Goal: Information Seeking & Learning: Learn about a topic

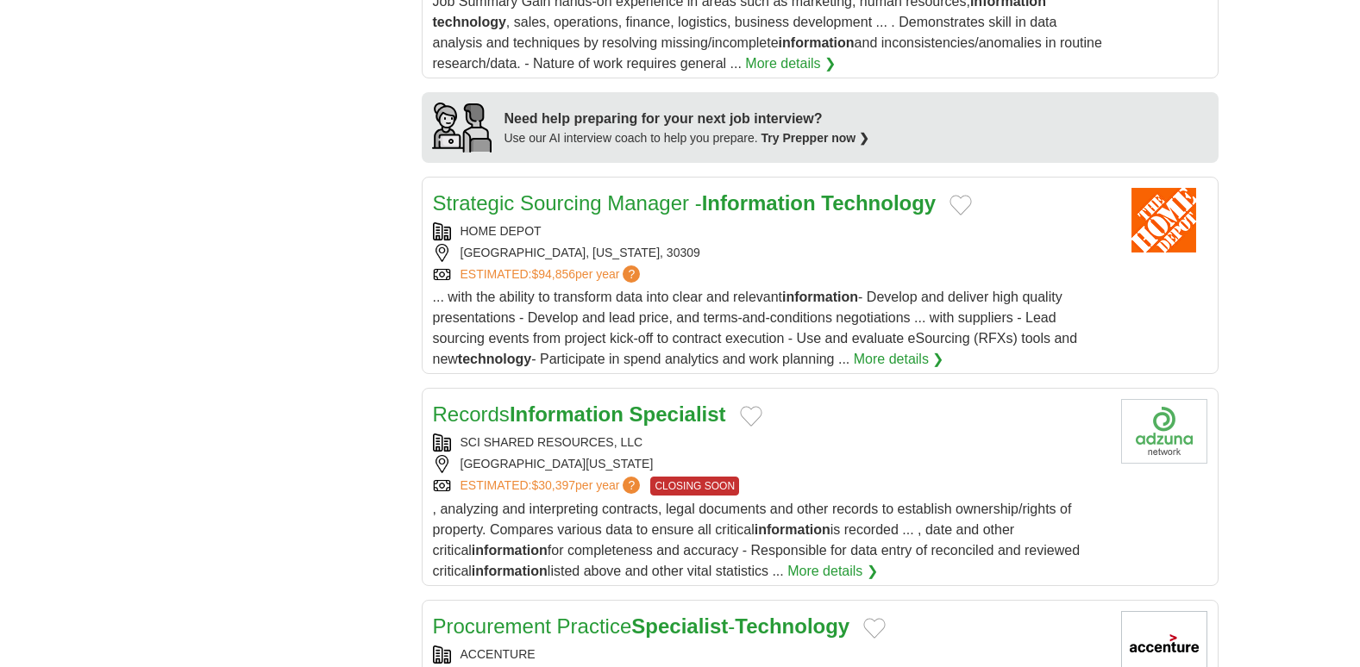
scroll to position [1511, 0]
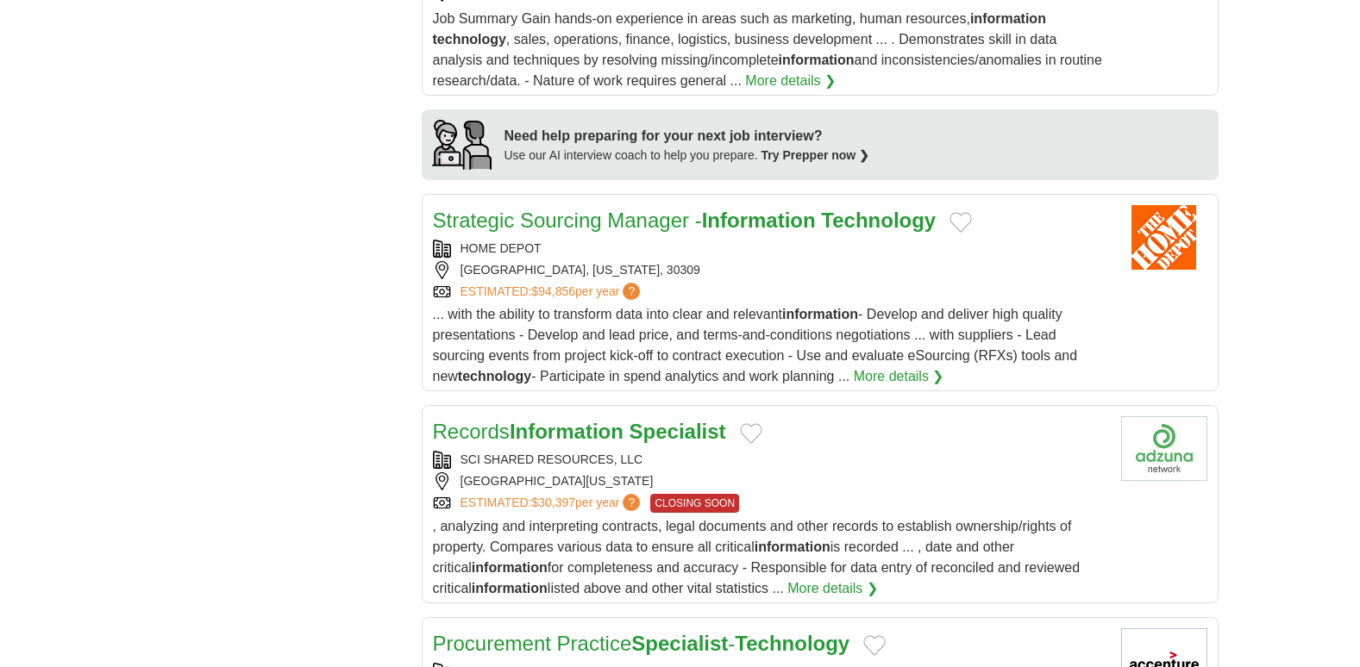
click at [914, 222] on strong "Technology" at bounding box center [878, 220] width 115 height 23
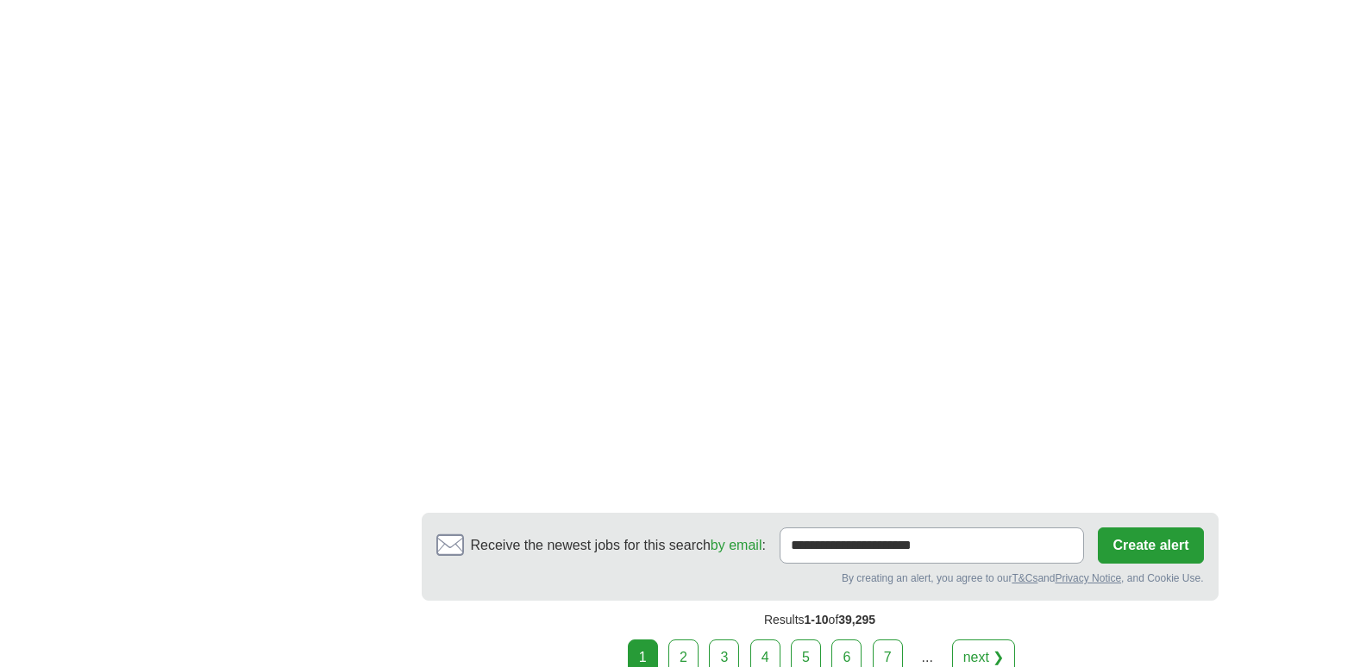
scroll to position [3445, 0]
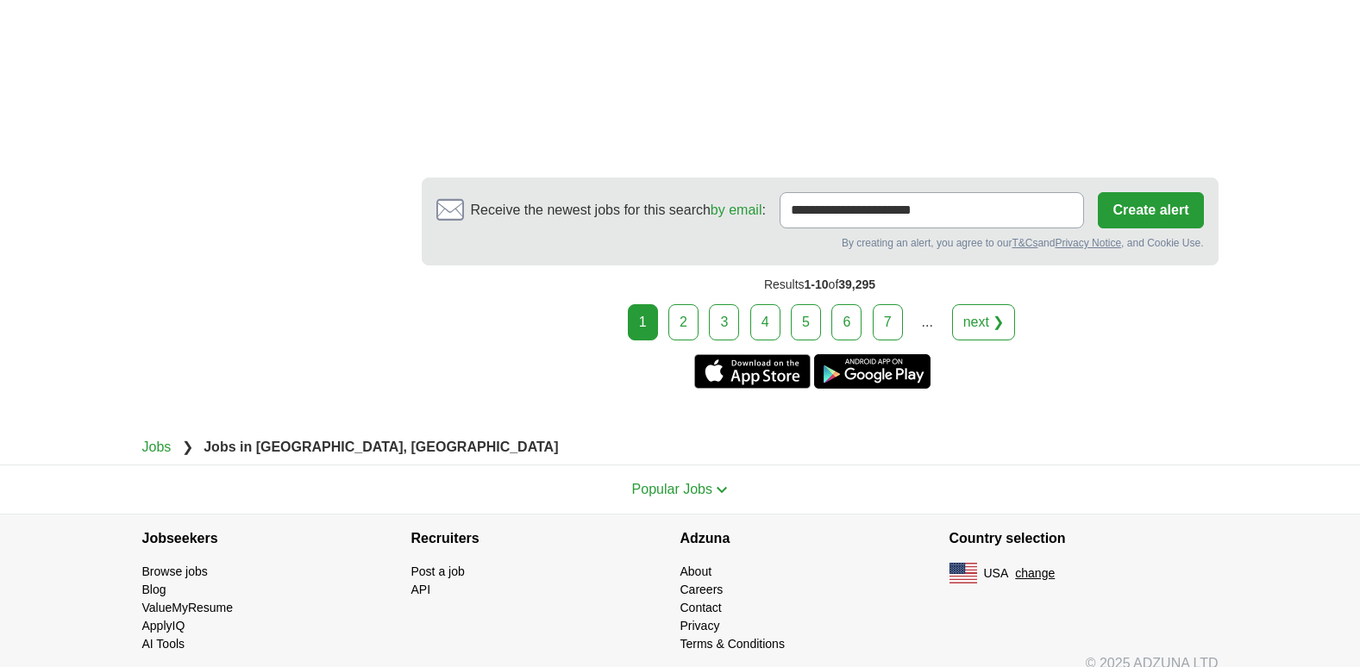
click at [807, 304] on link "5" at bounding box center [806, 322] width 30 height 36
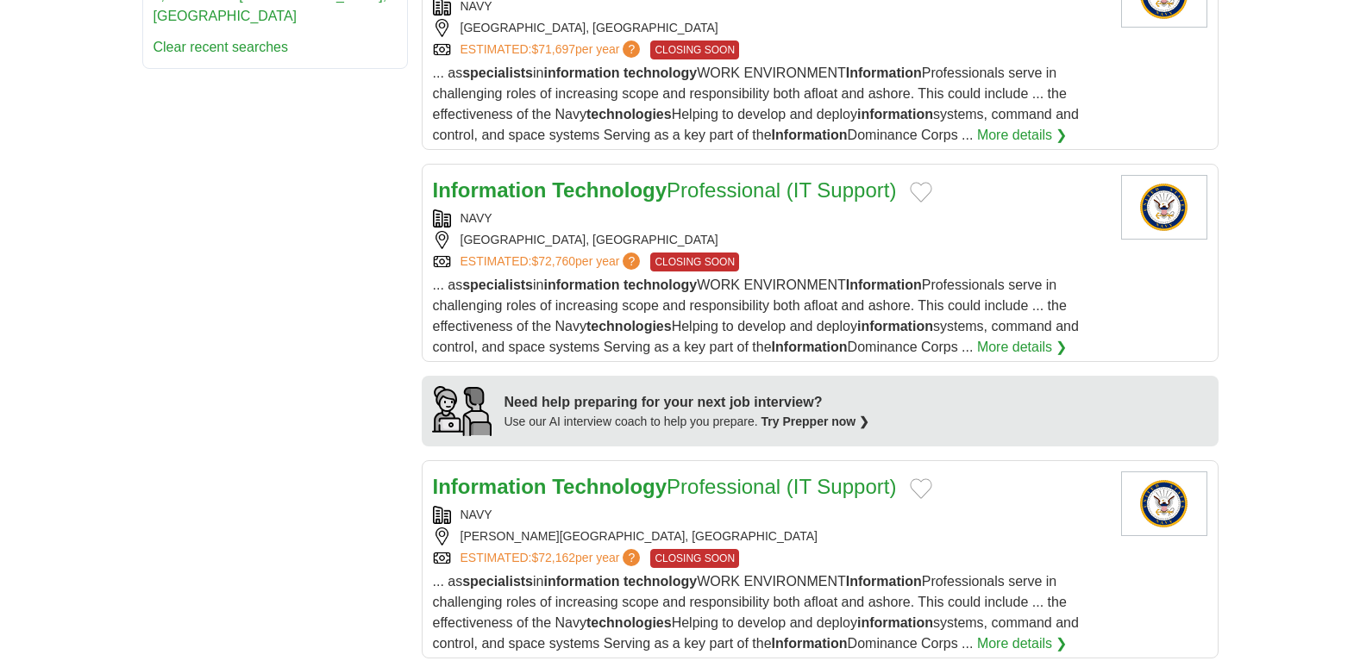
scroll to position [1322, 0]
